Goal: Information Seeking & Learning: Learn about a topic

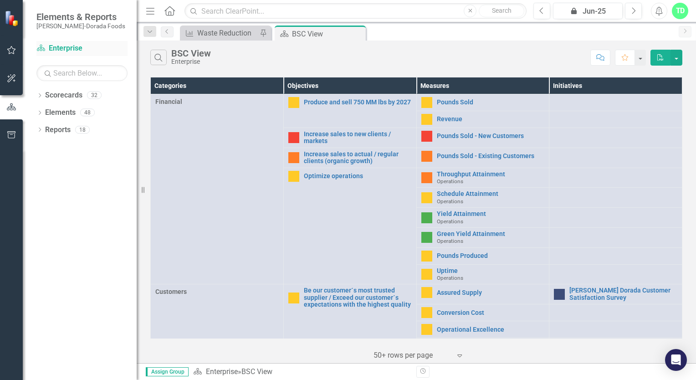
click at [59, 48] on link "Scorecard Enterprise" at bounding box center [81, 48] width 91 height 10
click at [38, 97] on icon "Dropdown" at bounding box center [39, 96] width 6 height 5
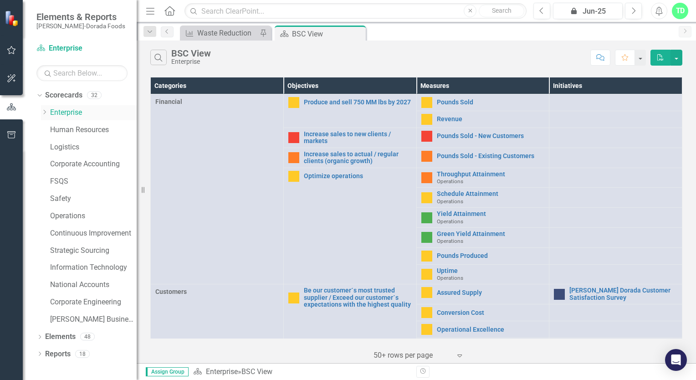
click at [62, 109] on link "Enterprise" at bounding box center [93, 113] width 87 height 10
click at [39, 97] on icon "Dropdown" at bounding box center [38, 95] width 5 height 6
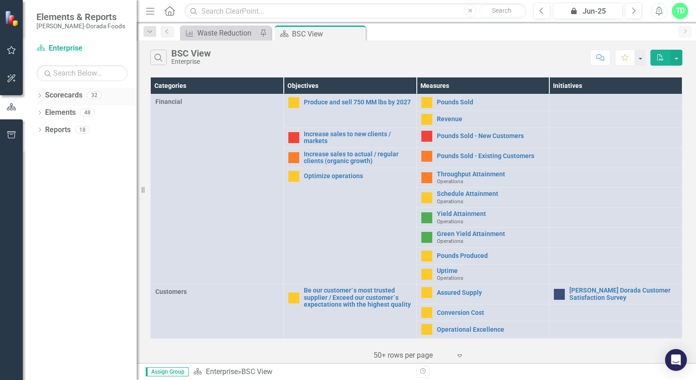
click at [39, 97] on icon "Dropdown" at bounding box center [39, 96] width 6 height 5
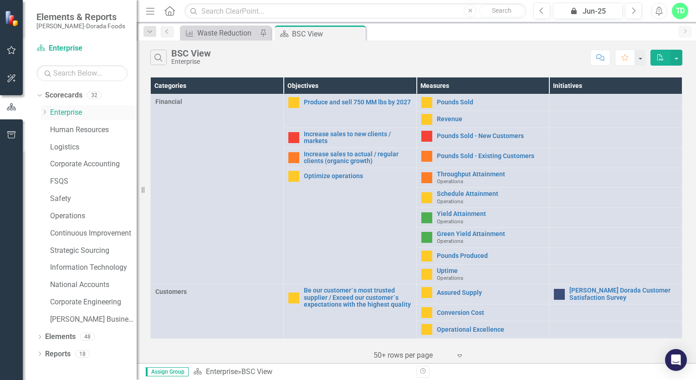
click at [46, 109] on icon "Dropdown" at bounding box center [44, 111] width 7 height 5
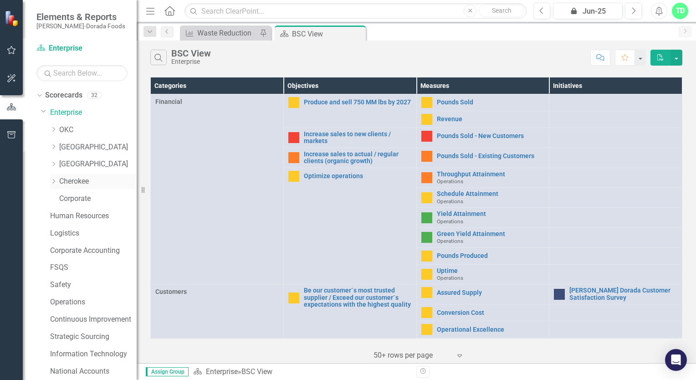
click at [82, 184] on link "Cherokee" at bounding box center [97, 181] width 77 height 10
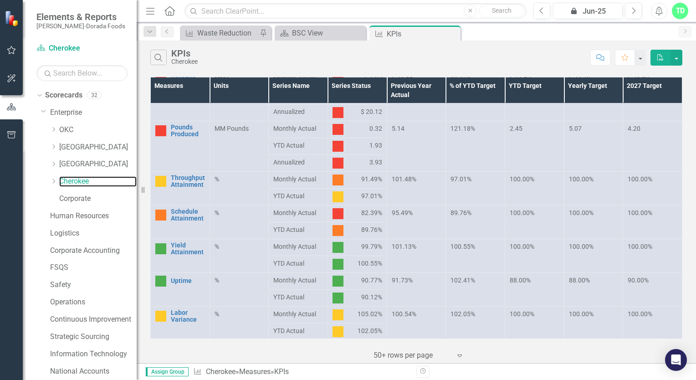
scroll to position [91, 0]
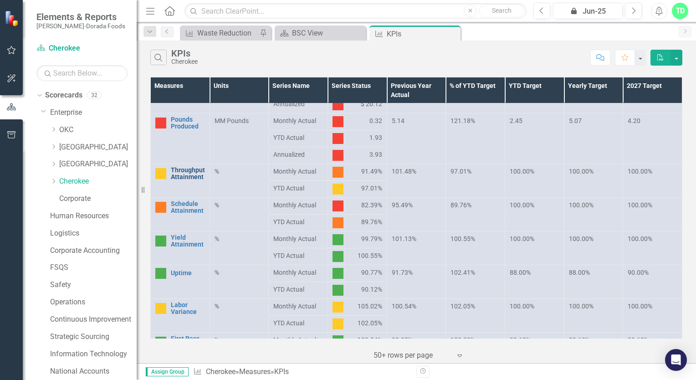
click at [177, 168] on link "Throughput Attainment" at bounding box center [188, 174] width 34 height 14
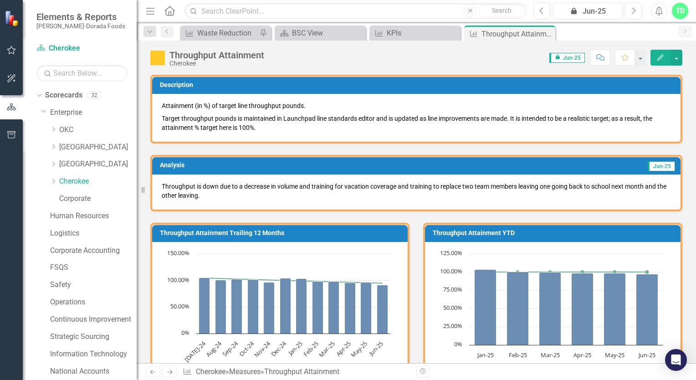
click at [565, 59] on span "icon.lock Jun-25" at bounding box center [567, 58] width 36 height 10
click at [565, 56] on span "icon.lock Jun-25" at bounding box center [567, 58] width 36 height 10
drag, startPoint x: 565, startPoint y: 56, endPoint x: 521, endPoint y: 64, distance: 43.9
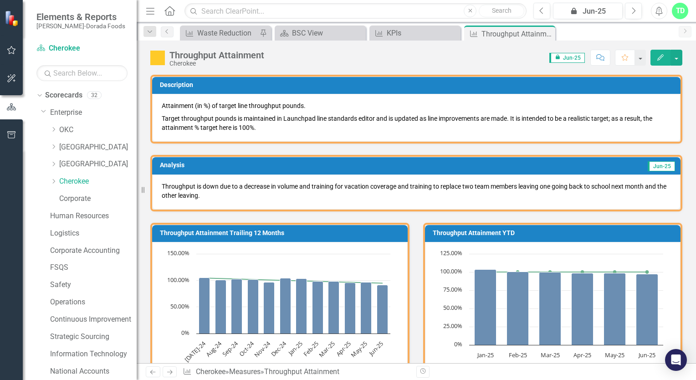
click at [521, 64] on div "Score: 0.00 icon.lock Jun-25 Completed Comment Favorite Edit" at bounding box center [476, 57] width 414 height 15
click at [575, 56] on span "icon.lock Jun-25" at bounding box center [567, 58] width 36 height 10
click at [557, 58] on icon "icon.lock" at bounding box center [558, 57] width 6 height 5
click at [635, 10] on icon "button" at bounding box center [634, 10] width 4 height 6
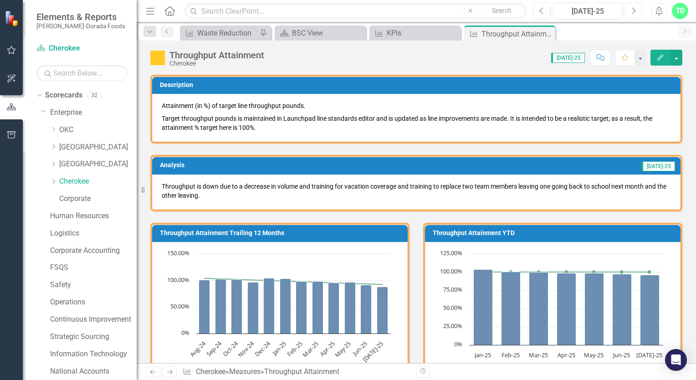
click at [634, 11] on icon "Next" at bounding box center [633, 11] width 5 height 8
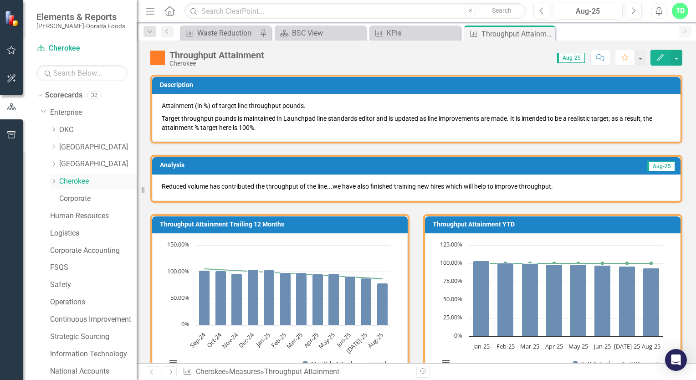
click at [82, 179] on link "Cherokee" at bounding box center [97, 181] width 77 height 10
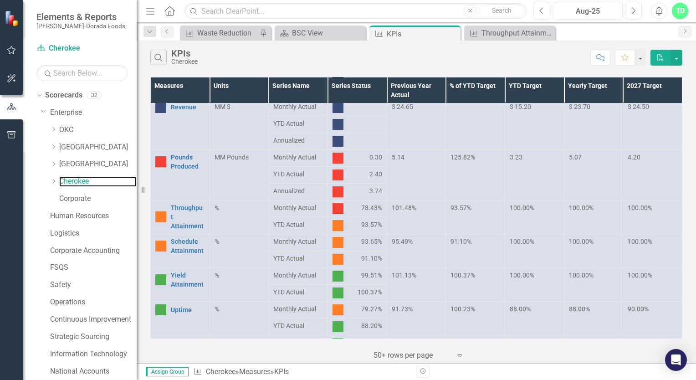
scroll to position [91, 0]
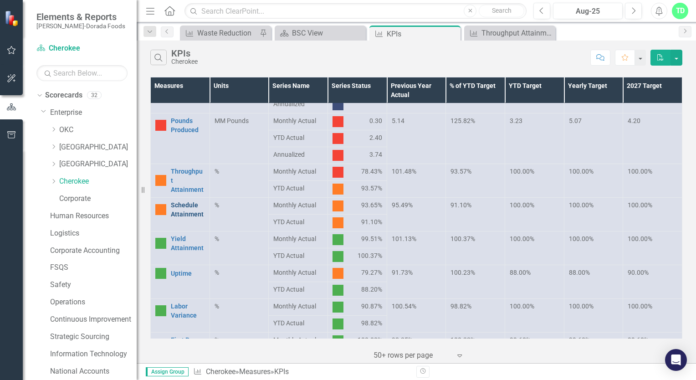
click at [189, 202] on link "Schedule Attainment" at bounding box center [188, 209] width 34 height 18
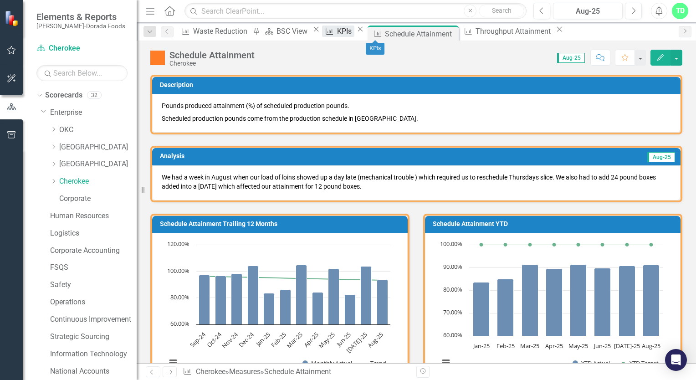
click at [354, 28] on div "KPIs" at bounding box center [345, 31] width 17 height 11
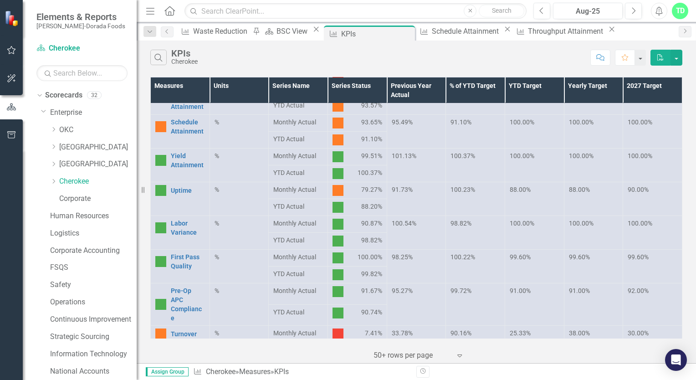
scroll to position [182, 0]
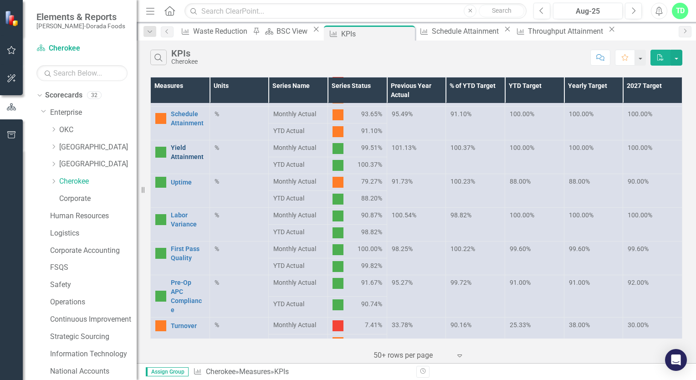
click at [183, 156] on link "Yield Attainment" at bounding box center [188, 152] width 34 height 18
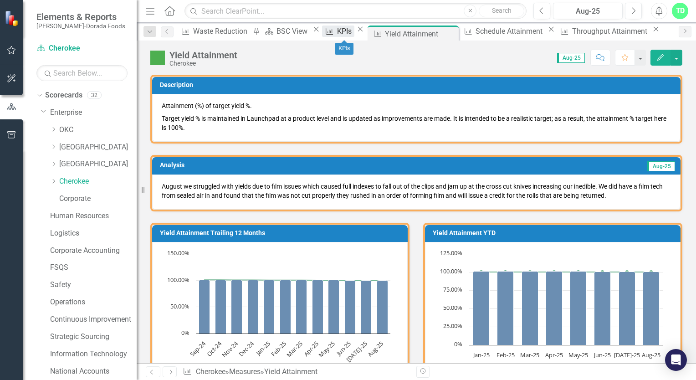
click at [349, 31] on div "KPIs" at bounding box center [345, 31] width 17 height 11
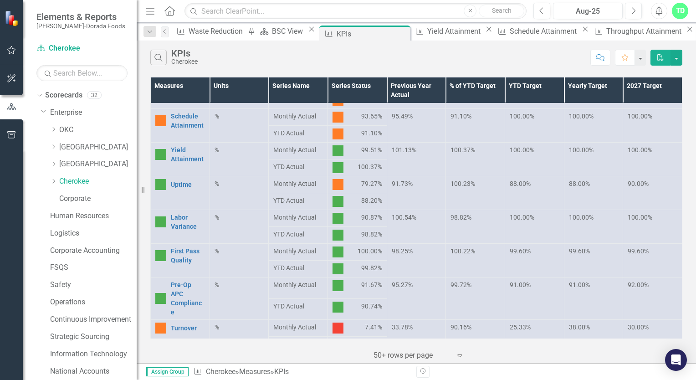
scroll to position [182, 0]
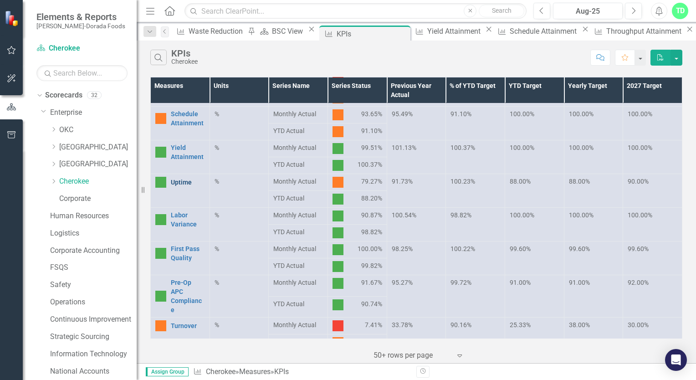
click at [199, 182] on link "Uptime" at bounding box center [188, 182] width 34 height 9
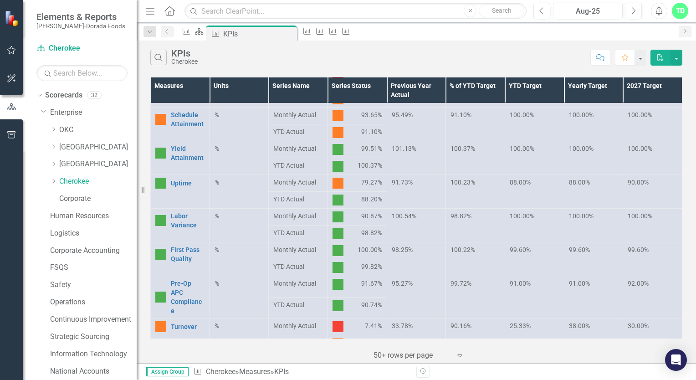
scroll to position [182, 0]
click at [196, 212] on link "Labor Variance" at bounding box center [188, 220] width 34 height 18
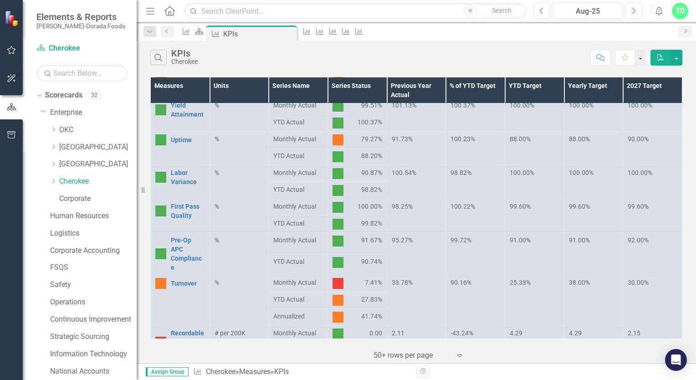
scroll to position [228, 0]
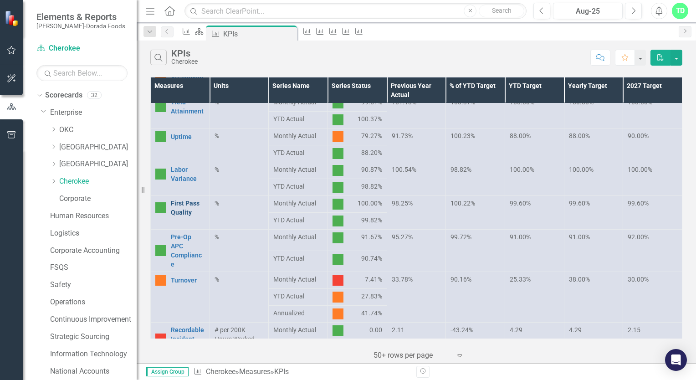
click at [190, 211] on link "First Pass Quality" at bounding box center [188, 208] width 34 height 18
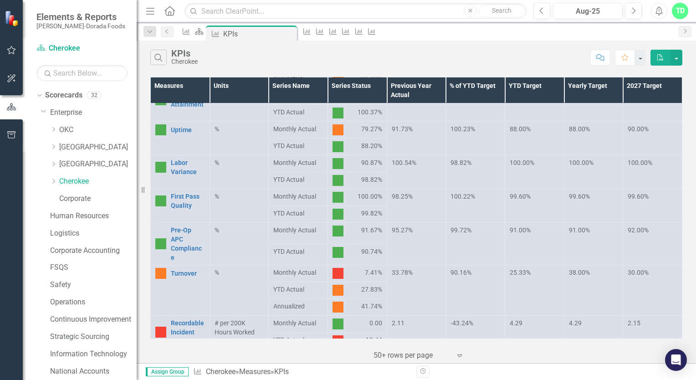
scroll to position [273, 0]
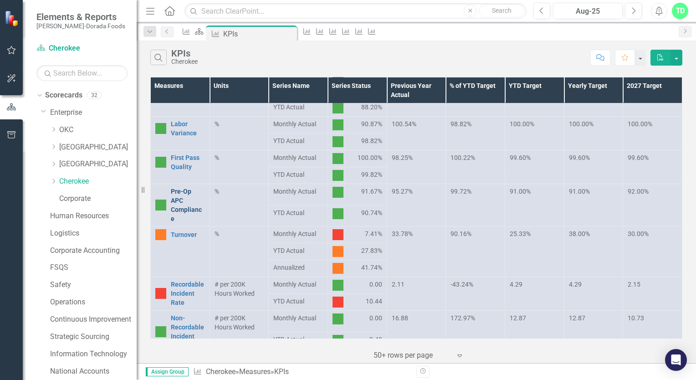
click at [183, 200] on link "Pre-Op APC Compliance" at bounding box center [188, 205] width 34 height 36
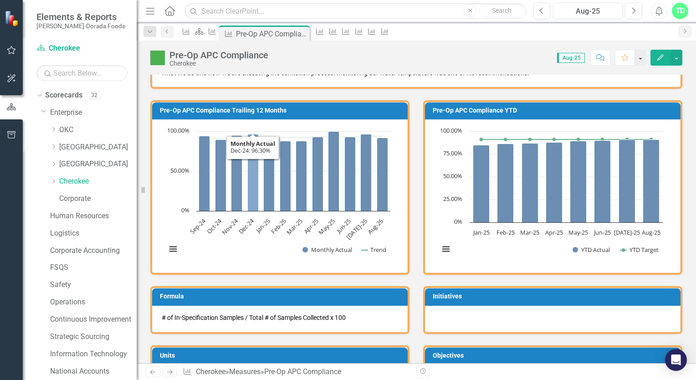
scroll to position [137, 0]
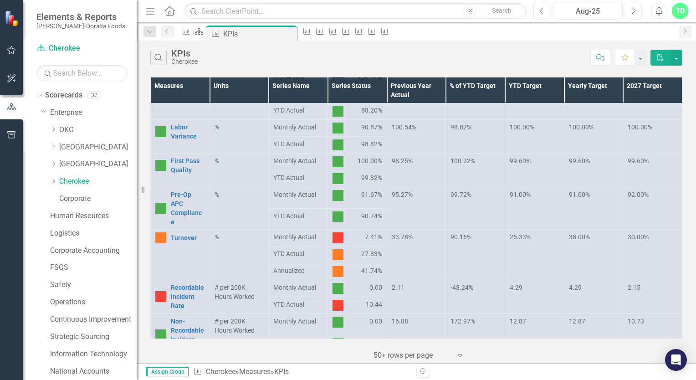
scroll to position [273, 0]
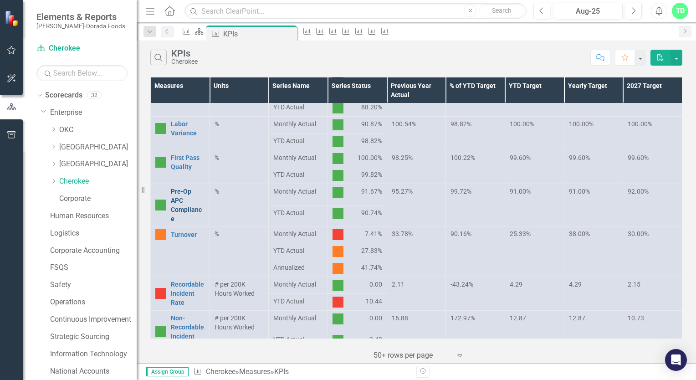
click at [181, 197] on link "Pre-Op APC Compliance" at bounding box center [188, 205] width 34 height 36
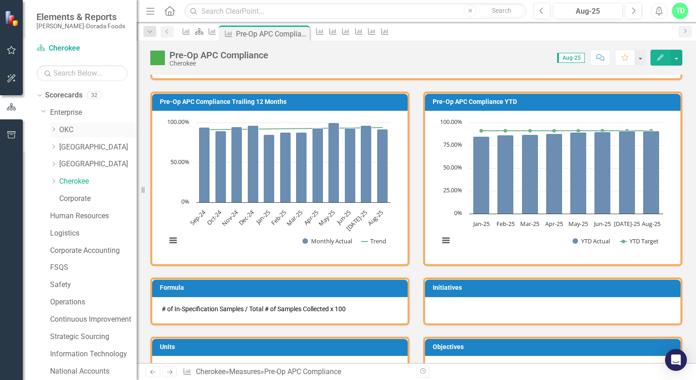
scroll to position [133, 0]
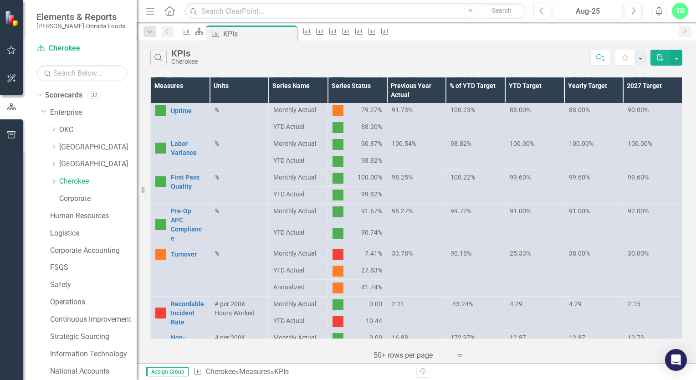
scroll to position [319, 0]
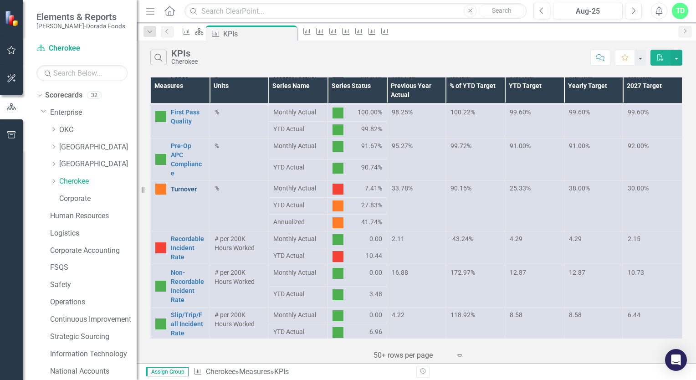
click at [181, 185] on link "Turnover" at bounding box center [188, 189] width 34 height 9
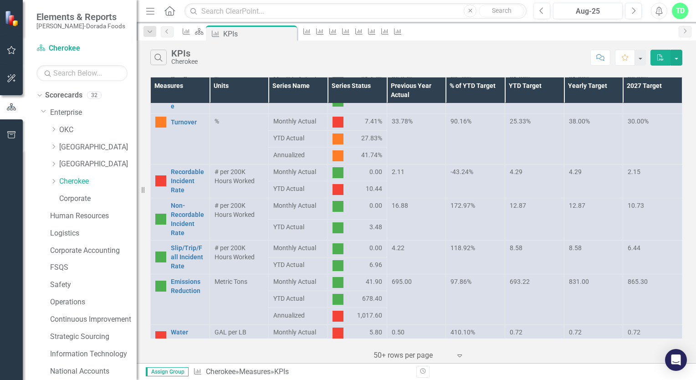
scroll to position [421, 0]
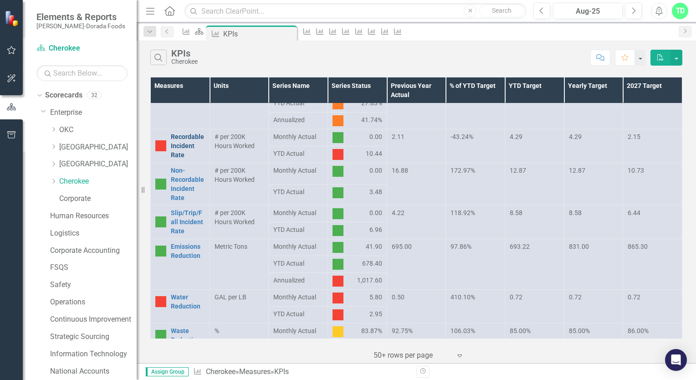
click at [195, 134] on link "Recordable Incident Rate" at bounding box center [188, 145] width 34 height 27
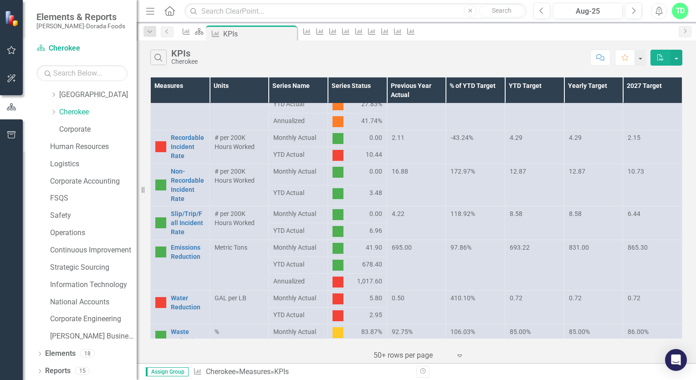
scroll to position [421, 0]
click at [189, 293] on link "Water Reduction" at bounding box center [188, 302] width 34 height 18
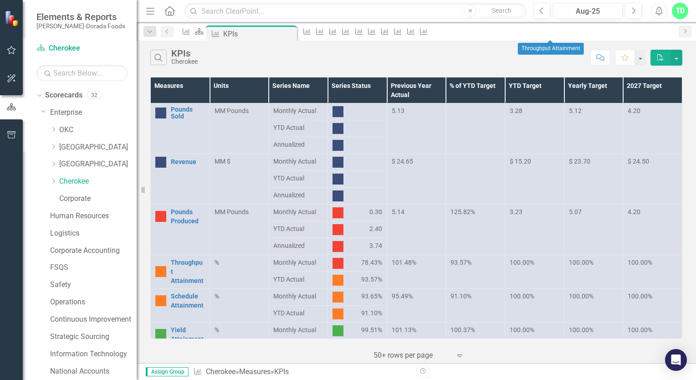
click at [428, 37] on div "Measure" at bounding box center [422, 31] width 13 height 11
click at [276, 59] on div "Search KPIs Cherokee" at bounding box center [368, 57] width 436 height 15
drag, startPoint x: 339, startPoint y: 32, endPoint x: 314, endPoint y: 63, distance: 40.2
click at [314, 63] on div "Search KPIs Cherokee" at bounding box center [368, 57] width 436 height 15
click at [189, 295] on link "Schedule Attainment" at bounding box center [188, 301] width 34 height 18
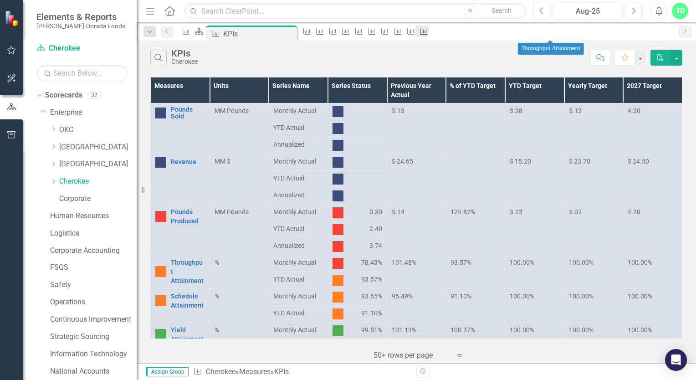
click at [428, 35] on icon "Measure" at bounding box center [423, 31] width 9 height 7
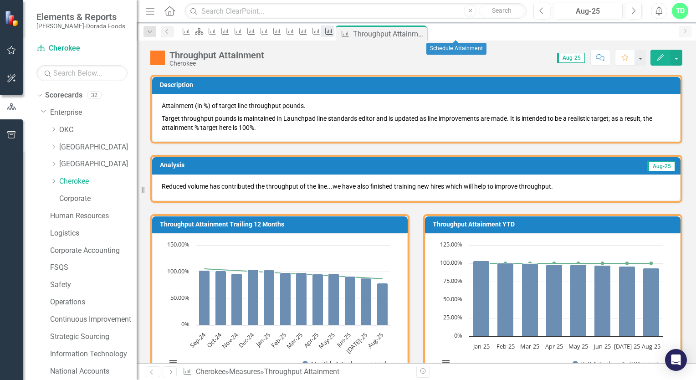
click at [334, 35] on icon "Measure" at bounding box center [328, 31] width 9 height 7
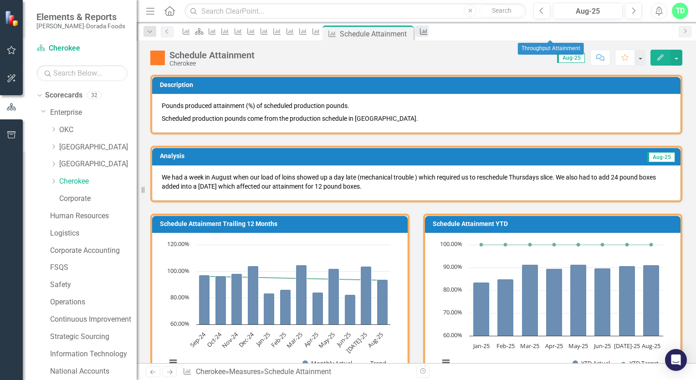
click at [428, 33] on icon "Measure" at bounding box center [423, 31] width 9 height 7
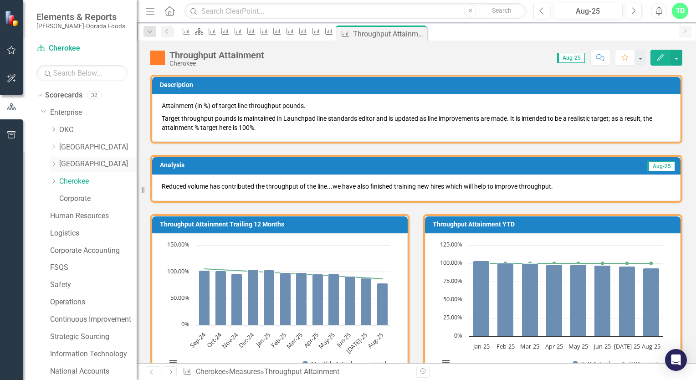
click at [81, 166] on link "[GEOGRAPHIC_DATA]" at bounding box center [97, 164] width 77 height 10
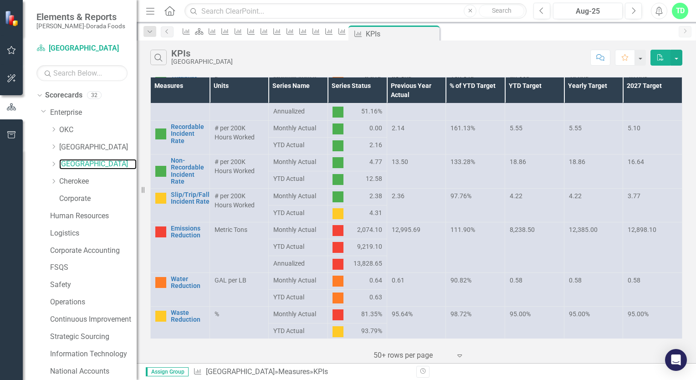
scroll to position [455, 0]
click at [193, 282] on link "Water Reduction" at bounding box center [188, 282] width 34 height 14
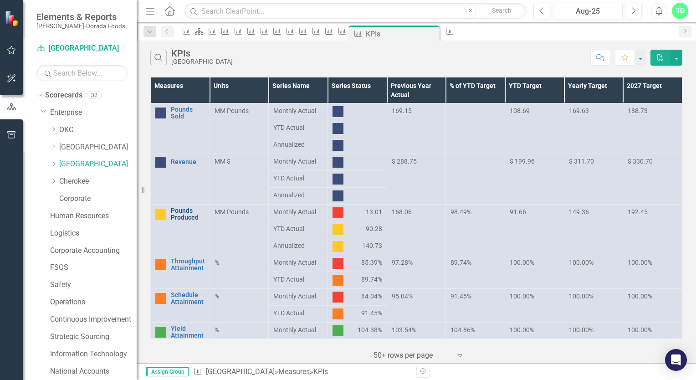
click at [181, 212] on link "Pounds Produced" at bounding box center [188, 214] width 34 height 14
click at [185, 216] on link "Pounds Produced" at bounding box center [188, 214] width 34 height 14
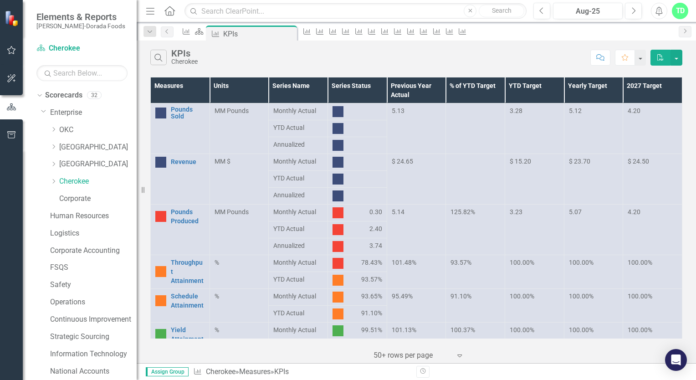
scroll to position [46, 0]
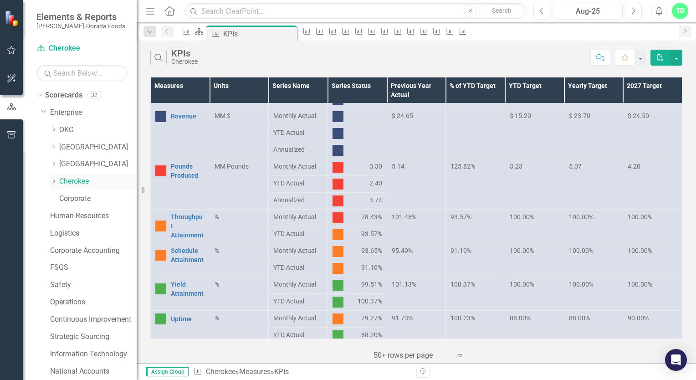
click at [95, 182] on link "Cherokee" at bounding box center [97, 181] width 77 height 10
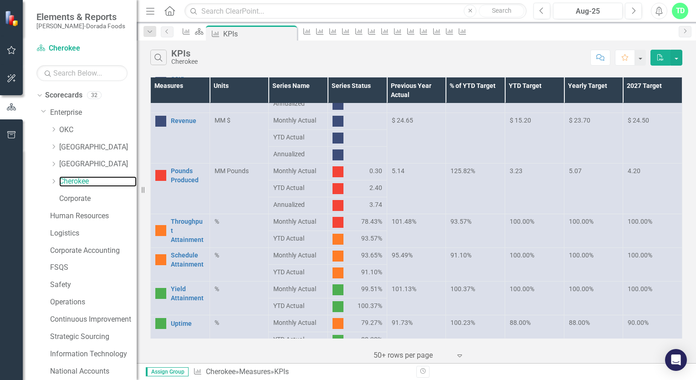
scroll to position [0, 0]
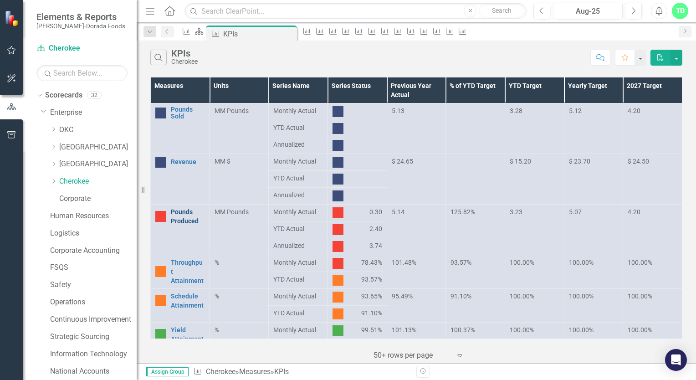
click at [173, 214] on link "Pounds Produced" at bounding box center [188, 216] width 34 height 18
click at [182, 159] on link "Revenue" at bounding box center [188, 162] width 34 height 7
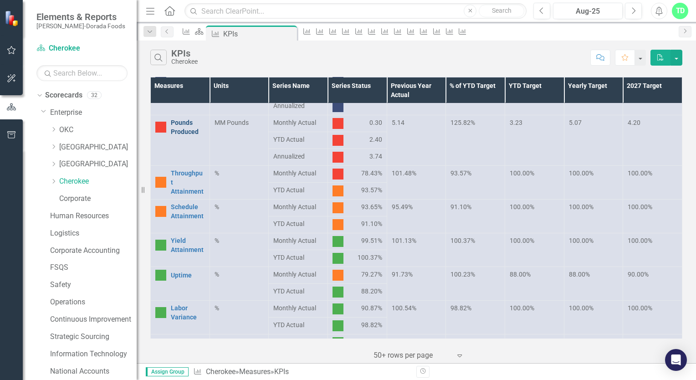
scroll to position [91, 0]
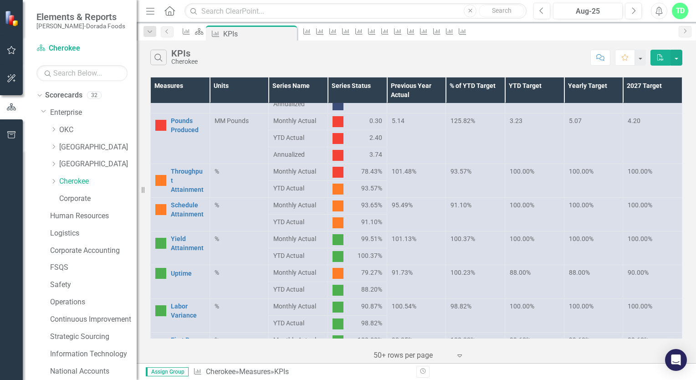
click at [170, 181] on td "Throughput Attainment Link Open Element" at bounding box center [180, 181] width 59 height 34
click at [181, 178] on link "Throughput Attainment" at bounding box center [188, 180] width 34 height 27
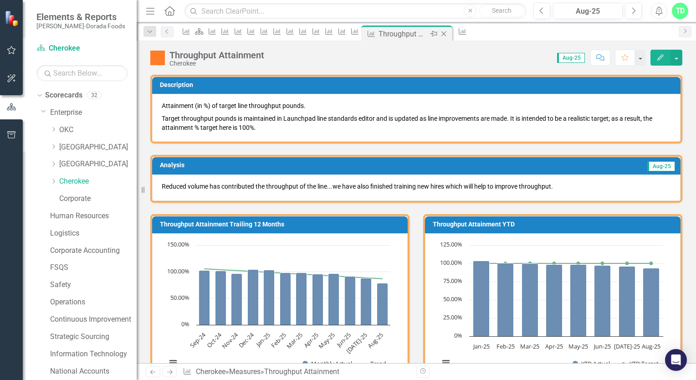
click at [450, 32] on div "Measure Throughput Attainment Pin Close" at bounding box center [407, 33] width 87 height 11
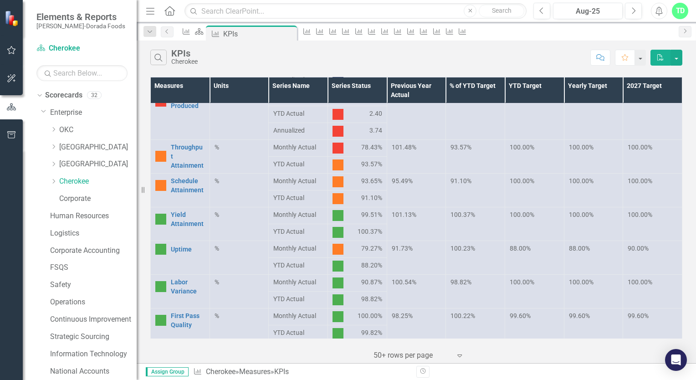
scroll to position [137, 0]
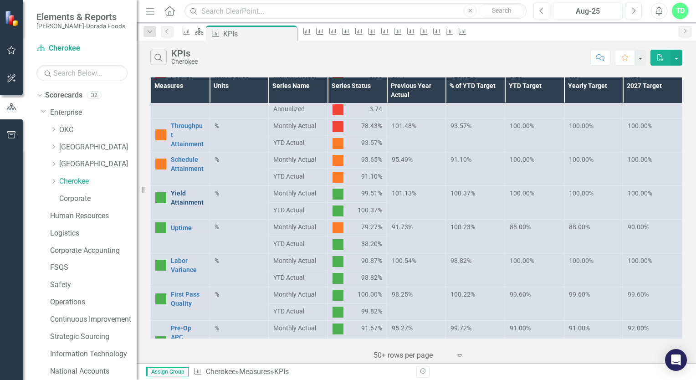
click at [198, 190] on link "Yield Attainment" at bounding box center [188, 198] width 34 height 18
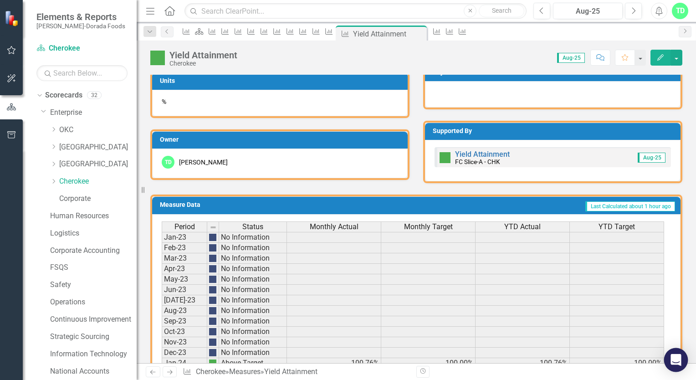
scroll to position [406, 0]
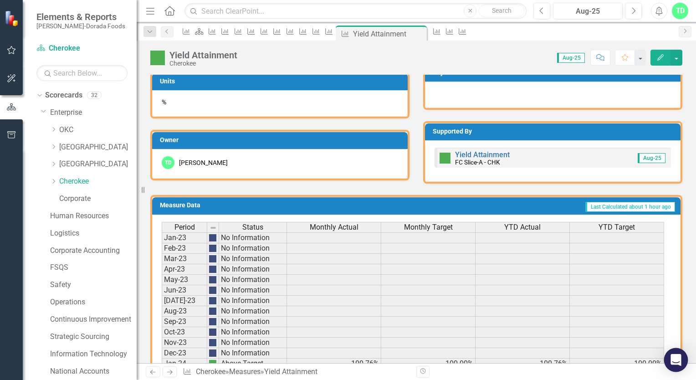
click at [680, 360] on icon "Open Intercom Messenger" at bounding box center [676, 360] width 12 height 12
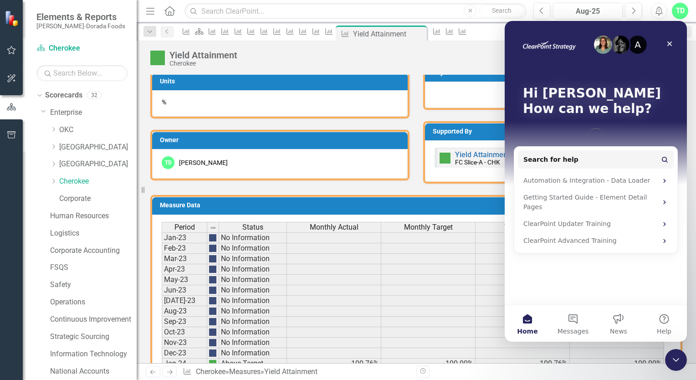
scroll to position [0, 0]
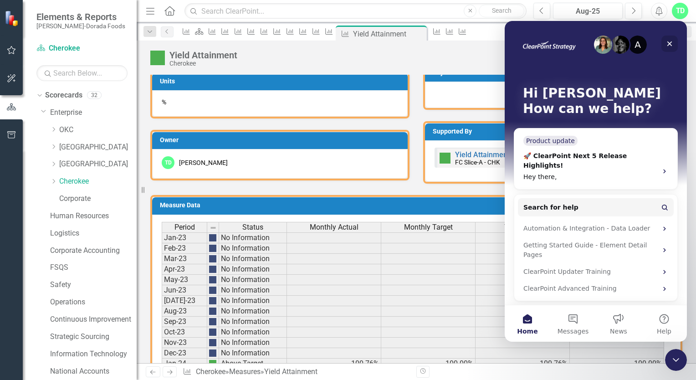
click at [671, 42] on icon "Close" at bounding box center [669, 43] width 5 height 5
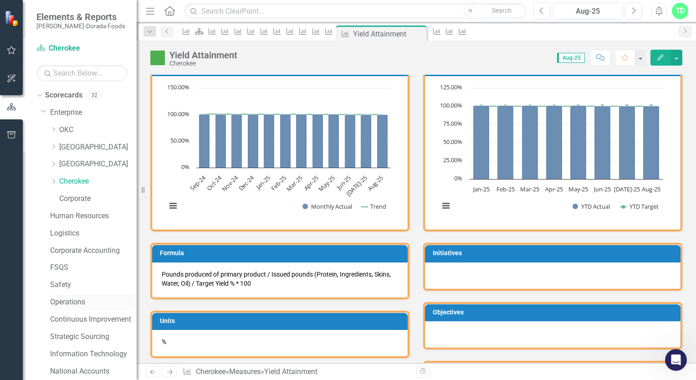
scroll to position [132, 0]
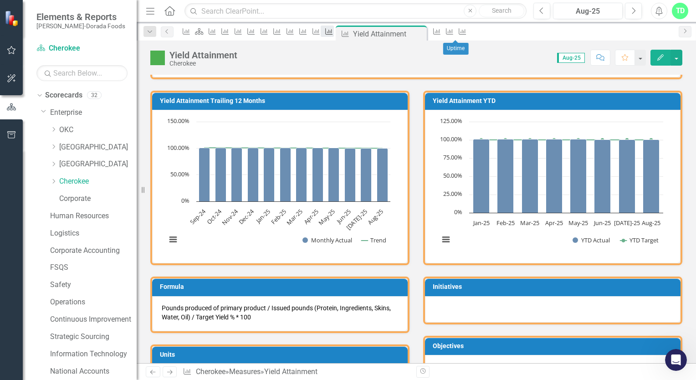
click at [334, 35] on icon "Measure" at bounding box center [328, 31] width 9 height 7
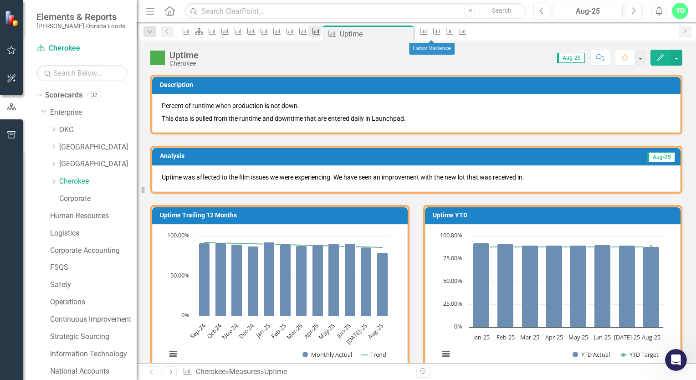
click at [321, 33] on icon "Measure" at bounding box center [316, 31] width 9 height 7
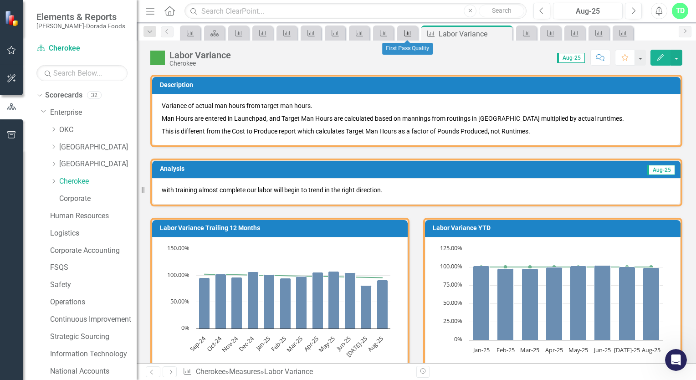
click at [407, 35] on icon "Measure" at bounding box center [407, 33] width 9 height 7
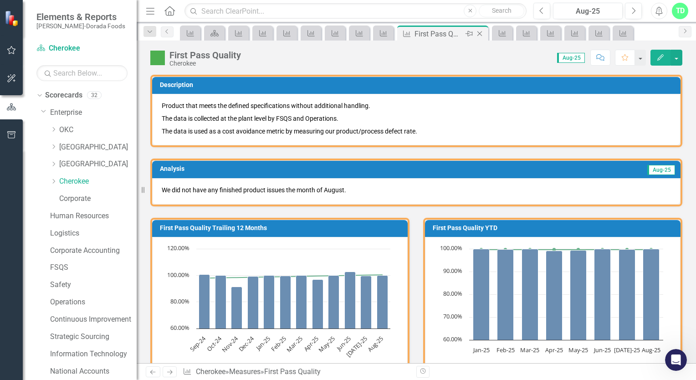
click at [479, 31] on icon "Close" at bounding box center [479, 33] width 9 height 7
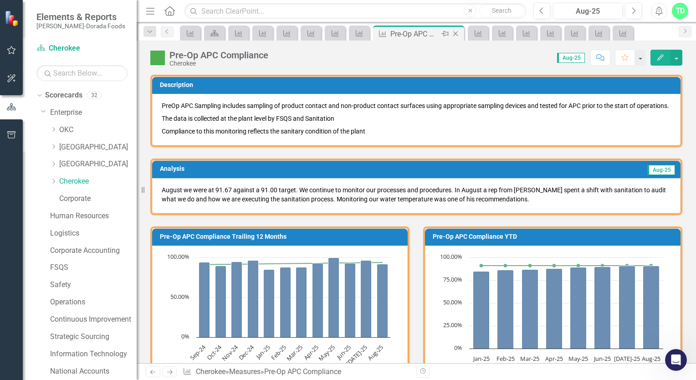
click at [455, 32] on icon "Close" at bounding box center [455, 33] width 9 height 7
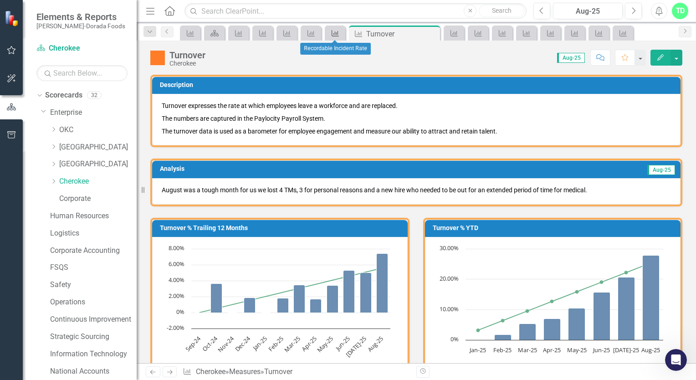
click at [335, 35] on icon "Measure" at bounding box center [335, 33] width 9 height 7
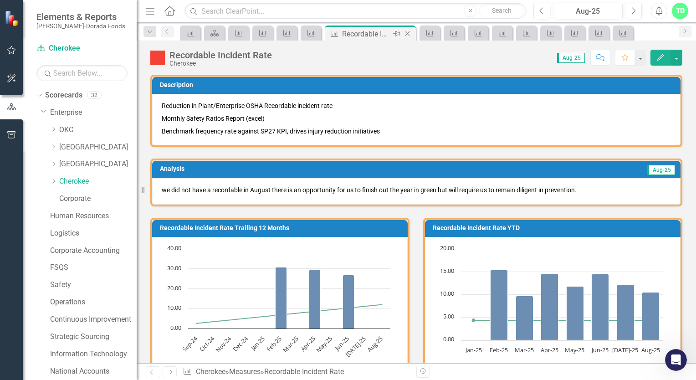
click at [406, 34] on icon "Close" at bounding box center [407, 33] width 9 height 7
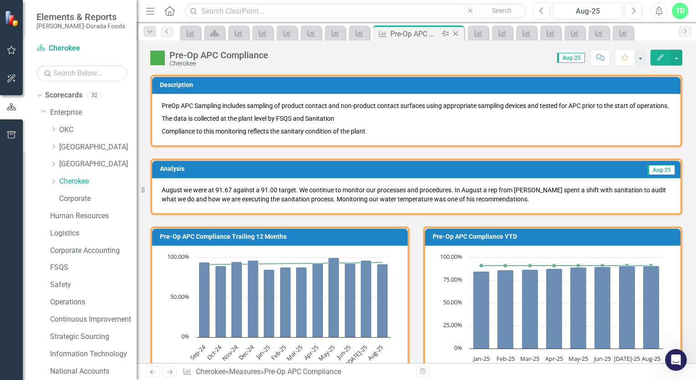
click at [456, 34] on icon "Close" at bounding box center [455, 33] width 9 height 7
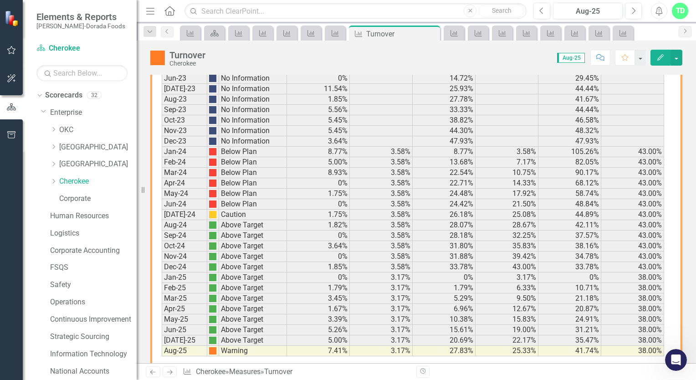
scroll to position [616, 0]
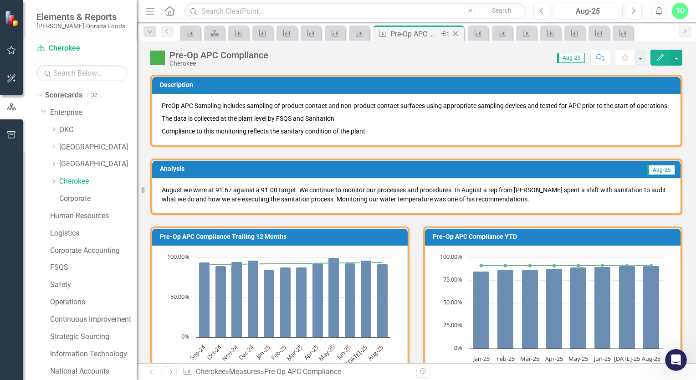
click at [456, 32] on icon "Close" at bounding box center [455, 33] width 9 height 7
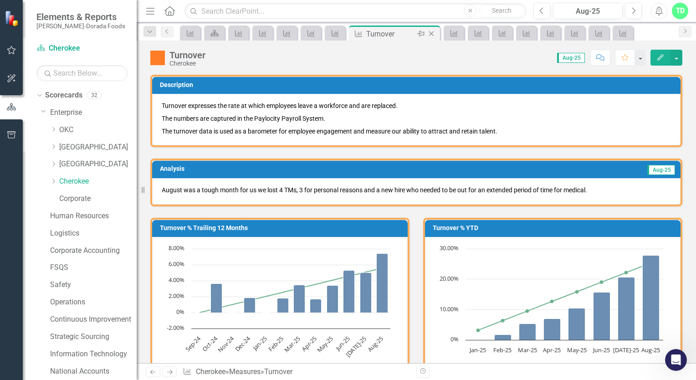
click at [431, 32] on icon "Close" at bounding box center [431, 33] width 9 height 7
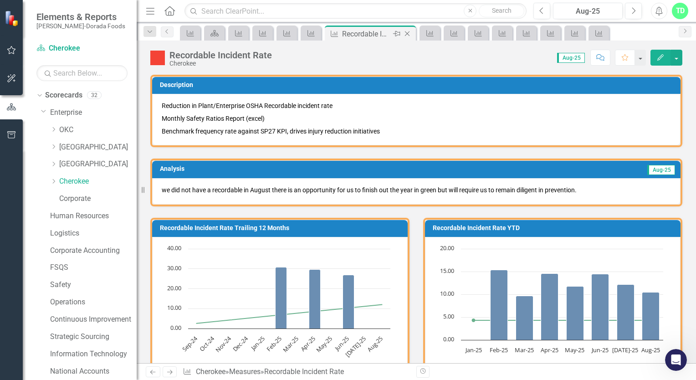
click at [406, 31] on icon "Close" at bounding box center [407, 33] width 9 height 7
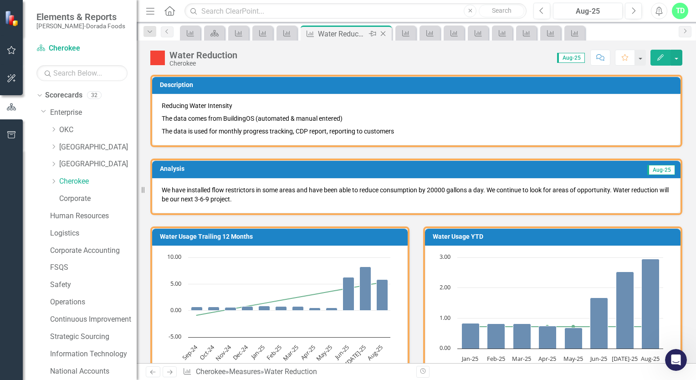
click at [382, 34] on icon "Close" at bounding box center [383, 33] width 9 height 7
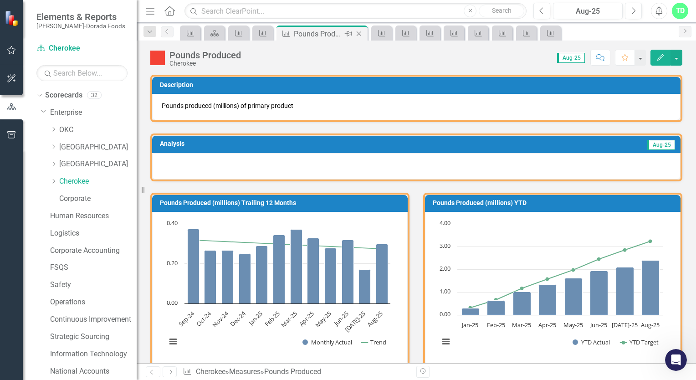
click at [359, 36] on icon "Close" at bounding box center [358, 33] width 9 height 7
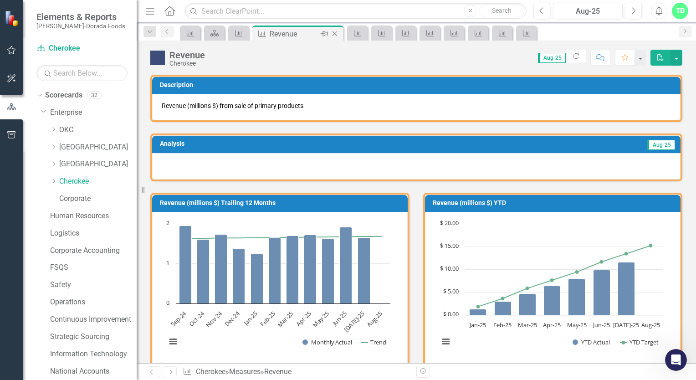
click at [334, 34] on icon at bounding box center [335, 33] width 5 height 5
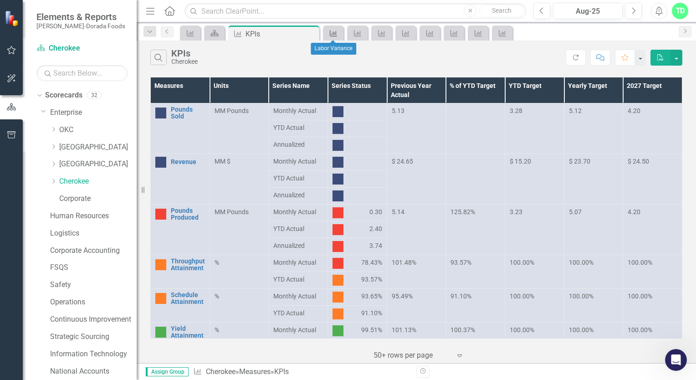
click at [334, 33] on icon at bounding box center [333, 33] width 7 height 6
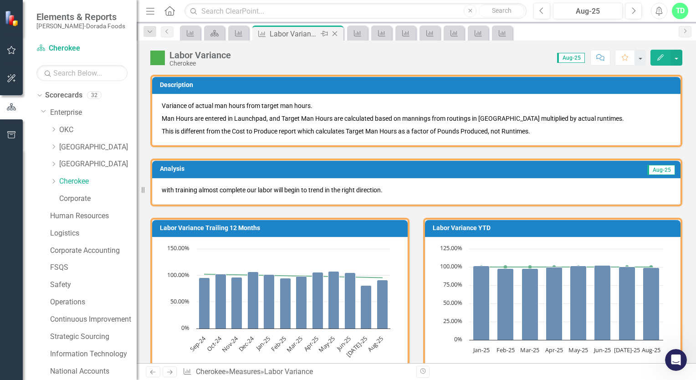
click at [334, 34] on icon "Close" at bounding box center [334, 33] width 9 height 7
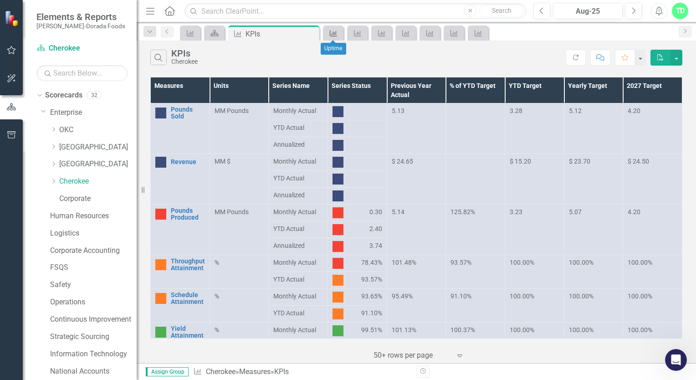
click at [334, 33] on icon at bounding box center [333, 33] width 7 height 6
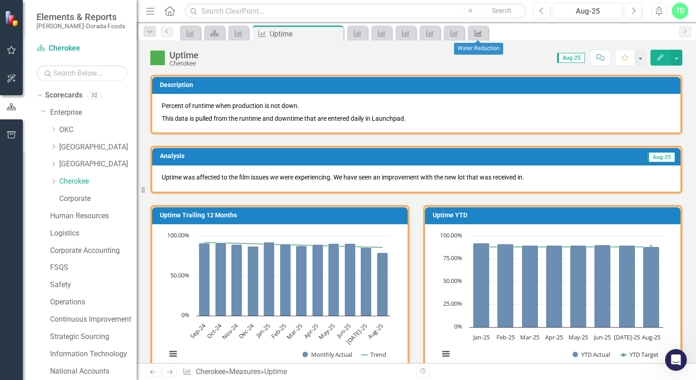
click at [476, 34] on icon "Measure" at bounding box center [478, 33] width 9 height 7
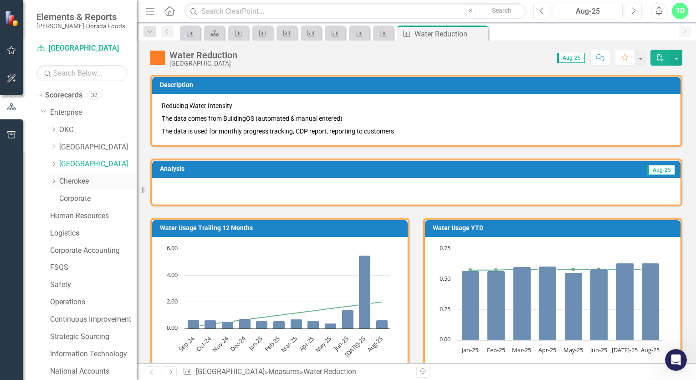
click at [74, 182] on link "Cherokee" at bounding box center [97, 181] width 77 height 10
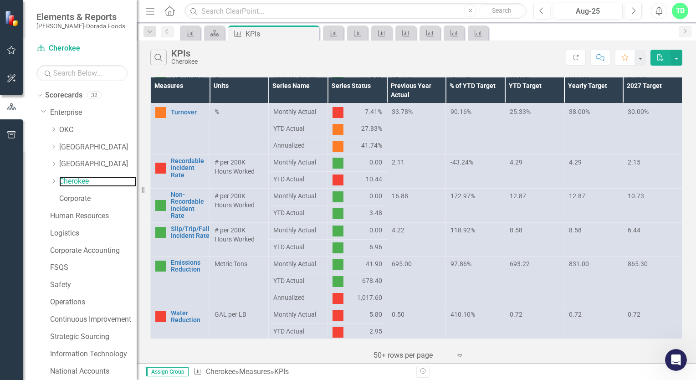
scroll to position [421, 0]
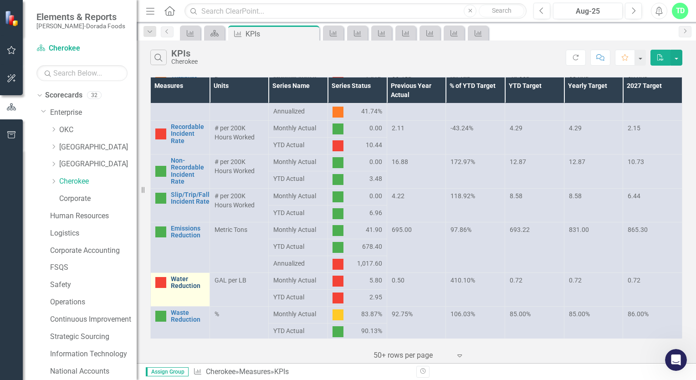
click at [175, 280] on link "Water Reduction" at bounding box center [188, 283] width 34 height 14
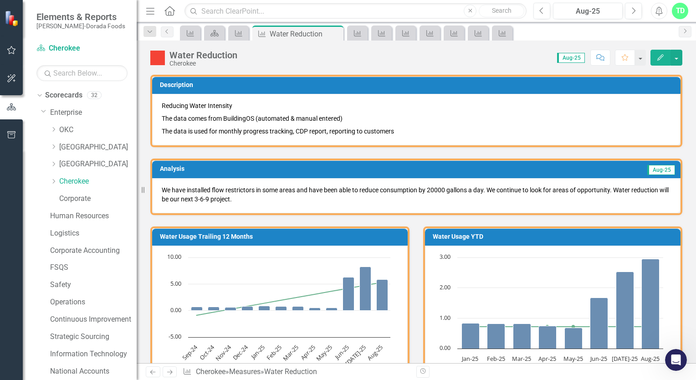
click at [247, 198] on p "We have installed flow restrictors in some areas and have been able to reduce c…" at bounding box center [416, 194] width 509 height 18
click at [335, 32] on icon "Close" at bounding box center [334, 33] width 9 height 7
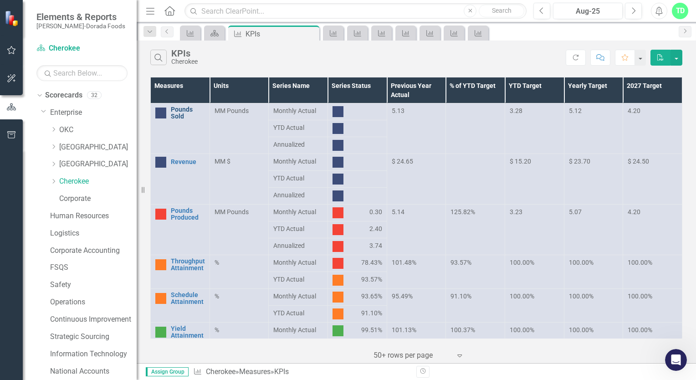
click at [188, 109] on link "Pounds Sold" at bounding box center [188, 113] width 34 height 14
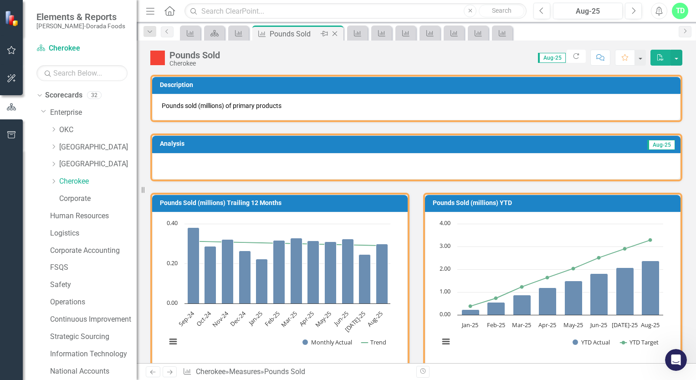
click at [335, 32] on icon "Close" at bounding box center [334, 33] width 9 height 7
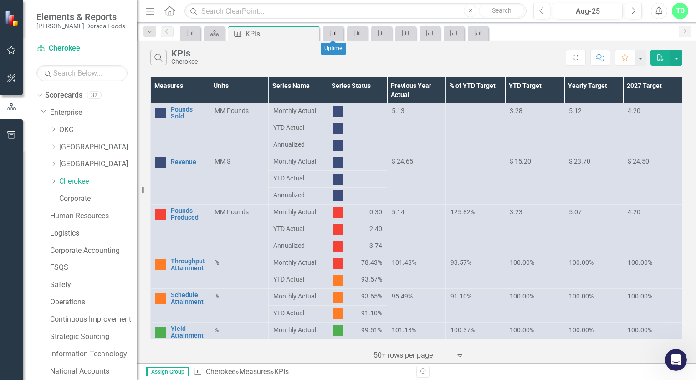
click at [335, 32] on icon "Measure" at bounding box center [333, 33] width 9 height 7
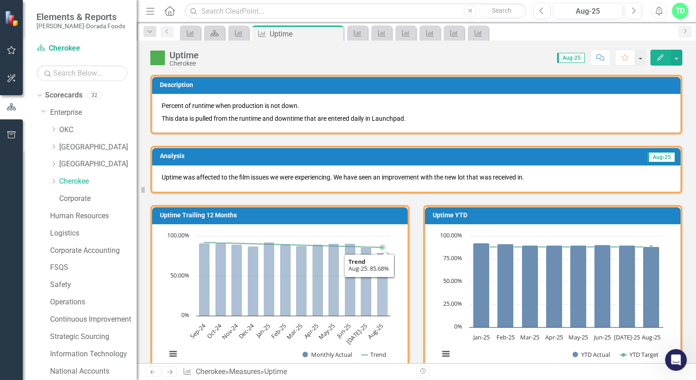
click at [381, 235] on rect "Interactive chart" at bounding box center [278, 299] width 233 height 137
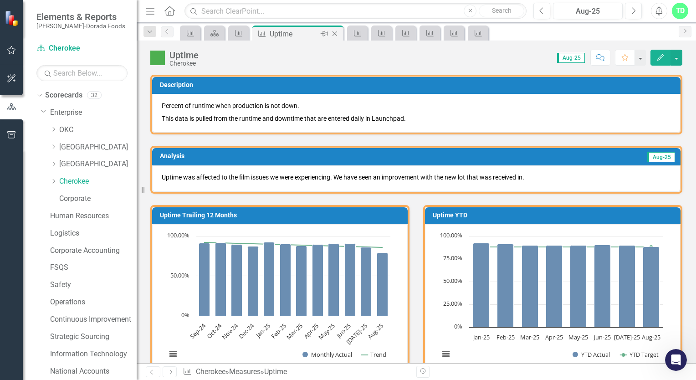
click at [335, 33] on icon "Close" at bounding box center [334, 33] width 9 height 7
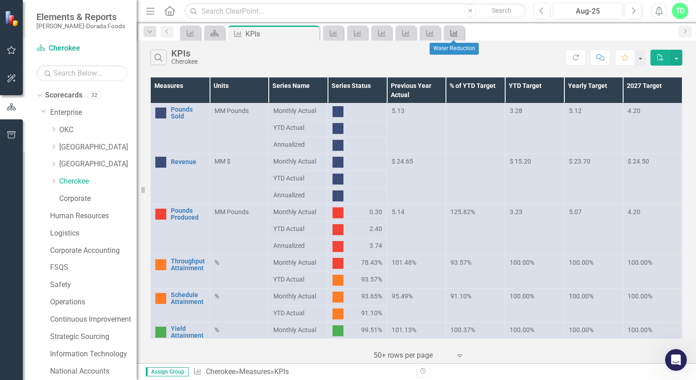
click at [454, 36] on div "Measure" at bounding box center [452, 32] width 13 height 11
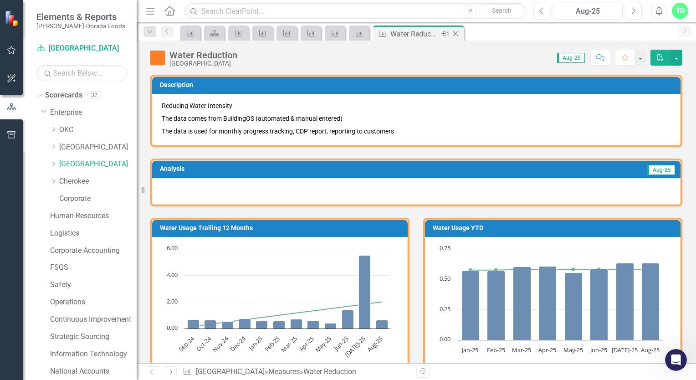
click at [458, 35] on icon "Close" at bounding box center [455, 33] width 9 height 7
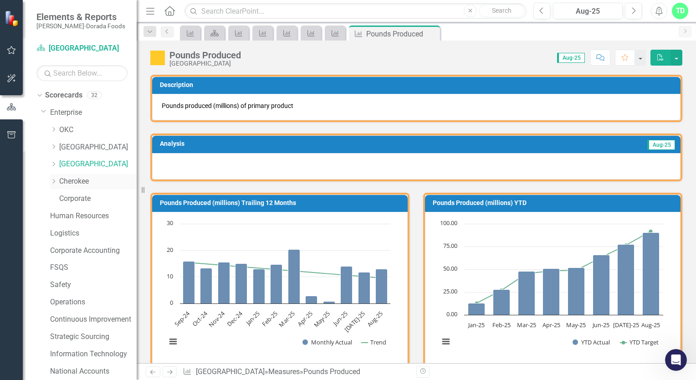
drag, startPoint x: 80, startPoint y: 180, endPoint x: 87, endPoint y: 178, distance: 6.9
click at [80, 180] on link "Cherokee" at bounding box center [97, 181] width 77 height 10
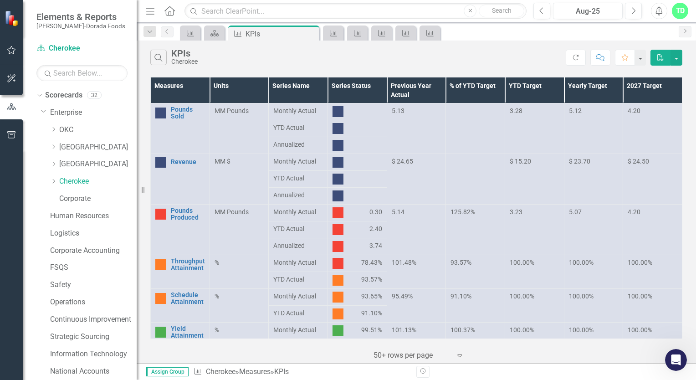
click at [380, 118] on td at bounding box center [357, 111] width 59 height 17
click at [426, 36] on icon at bounding box center [429, 33] width 7 height 6
